Goal: Task Accomplishment & Management: Use online tool/utility

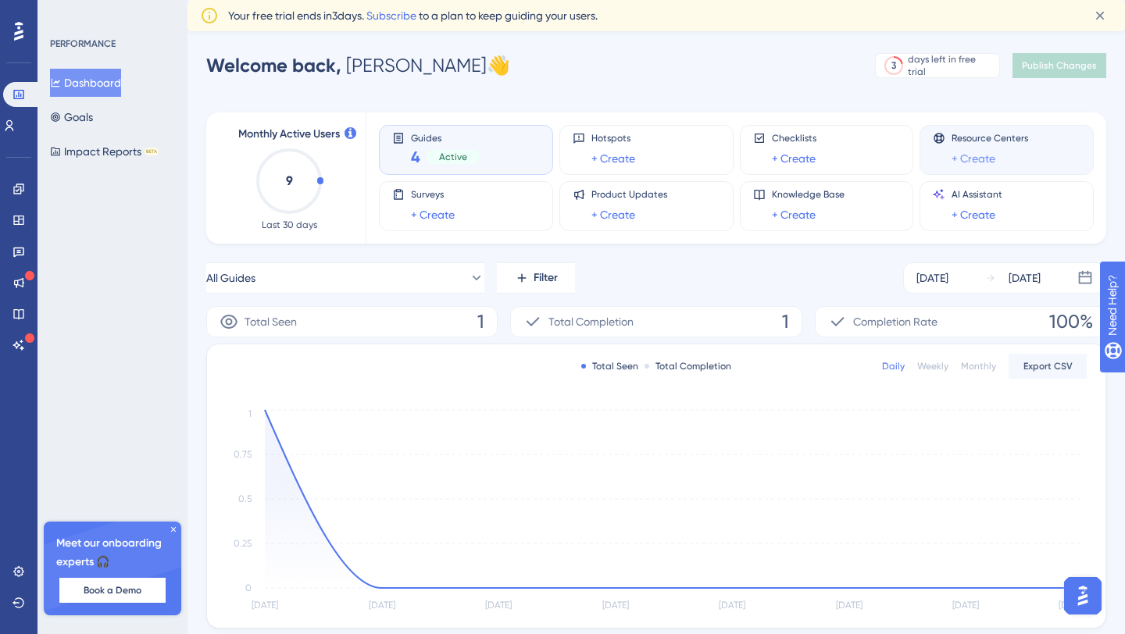
click at [981, 159] on link "+ Create" at bounding box center [974, 158] width 44 height 19
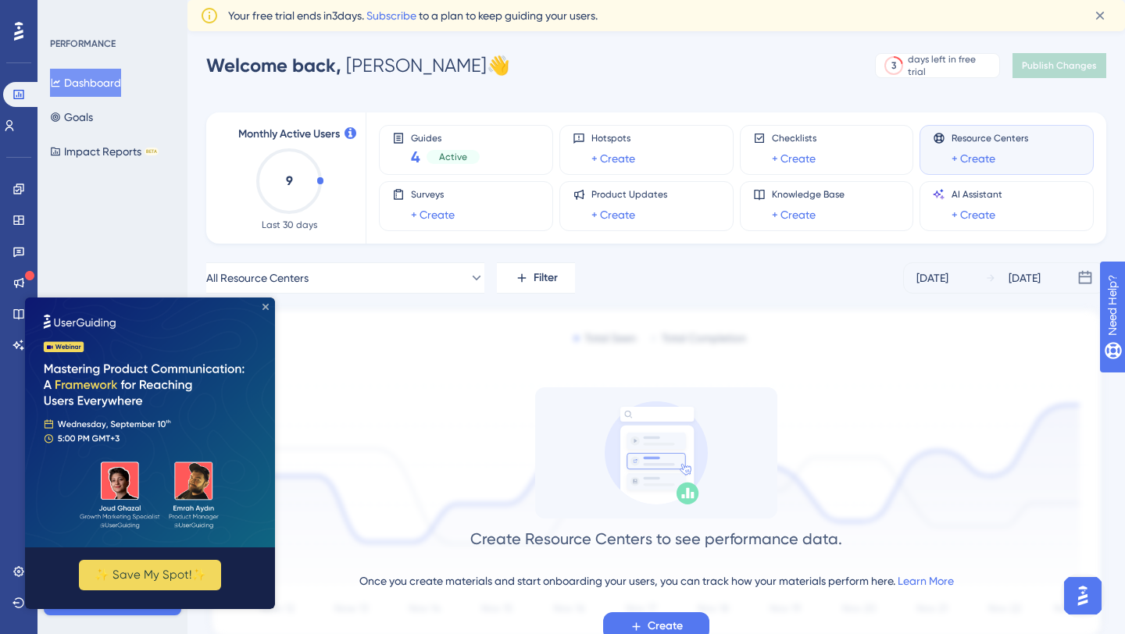
click at [267, 304] on icon "Close Preview" at bounding box center [265, 307] width 6 height 6
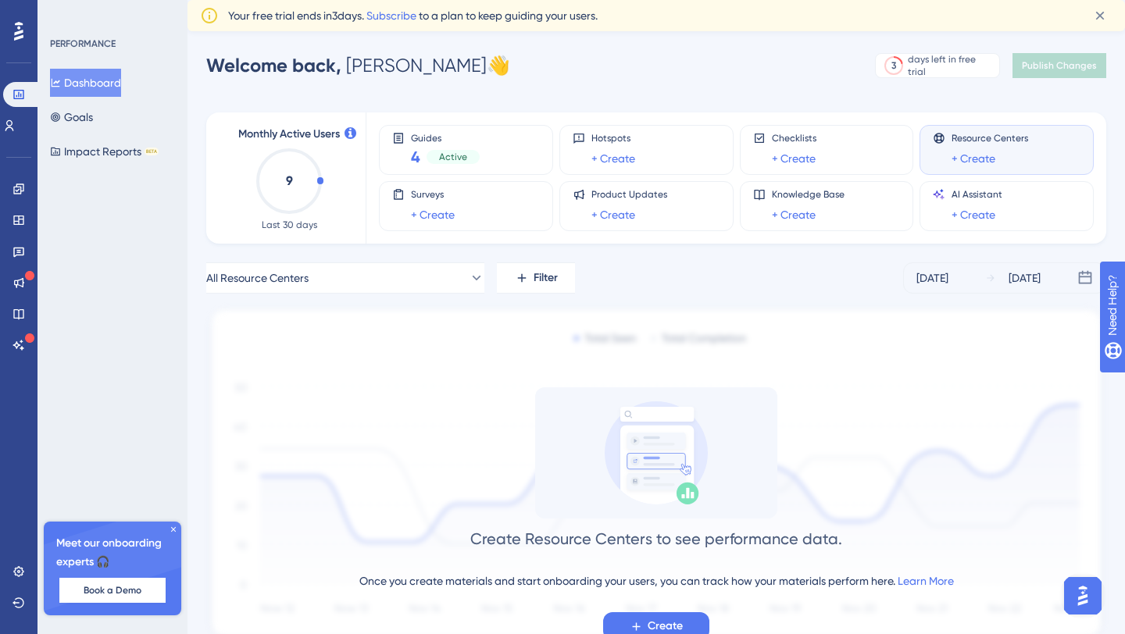
click at [12, 34] on div at bounding box center [18, 31] width 25 height 25
